Goal: Browse casually

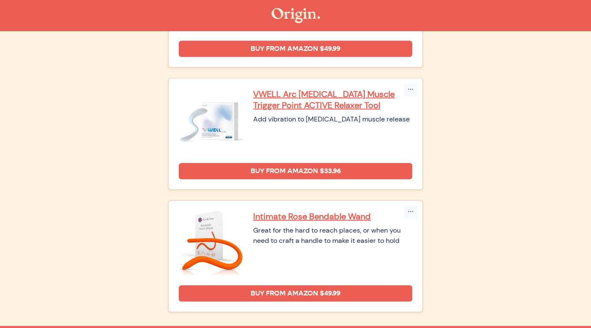
scroll to position [452, 0]
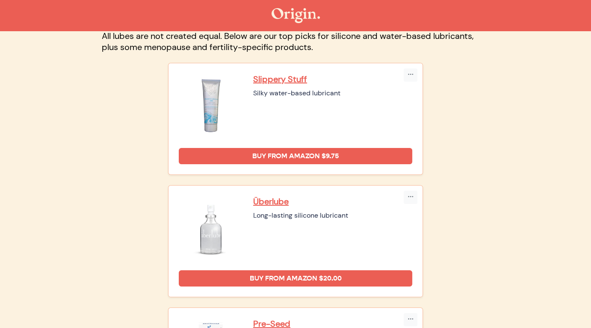
scroll to position [72, 0]
